Goal: Check status: Check status

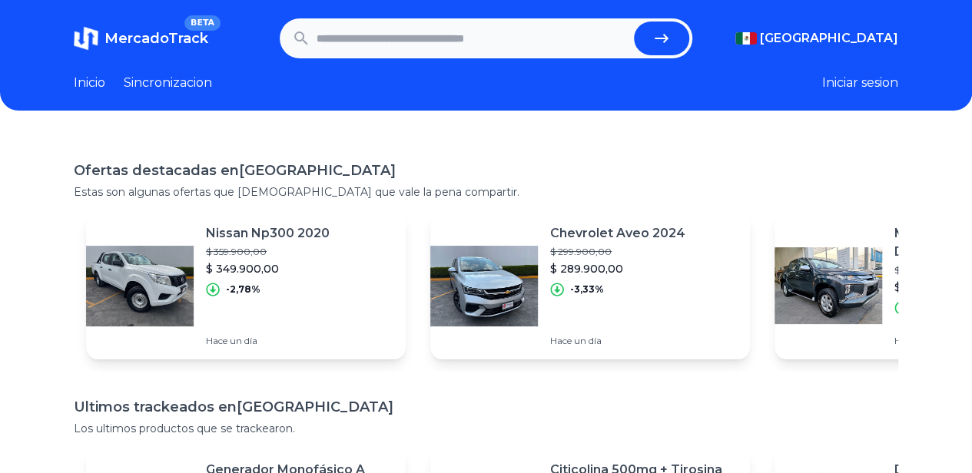
click at [435, 24] on input "text" at bounding box center [472, 39] width 311 height 34
paste input "**********"
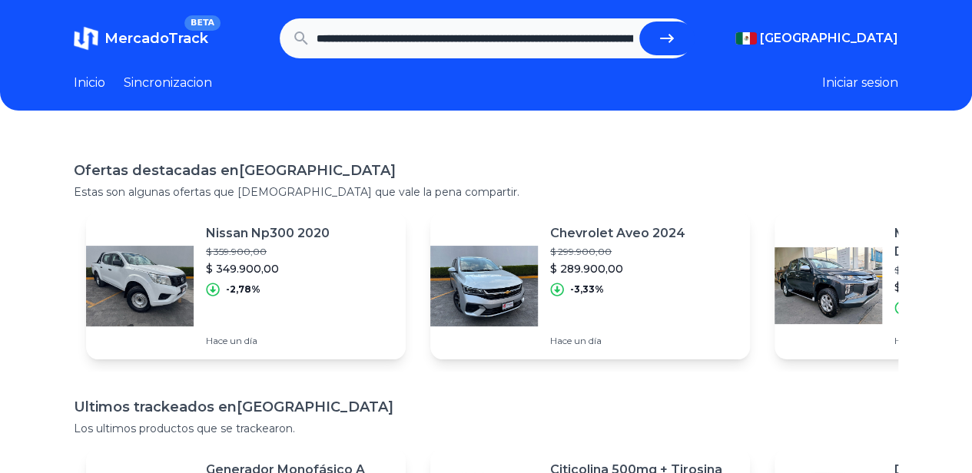
click at [662, 39] on icon "submit" at bounding box center [667, 38] width 18 height 18
type input "**********"
